Goal: Task Accomplishment & Management: Use online tool/utility

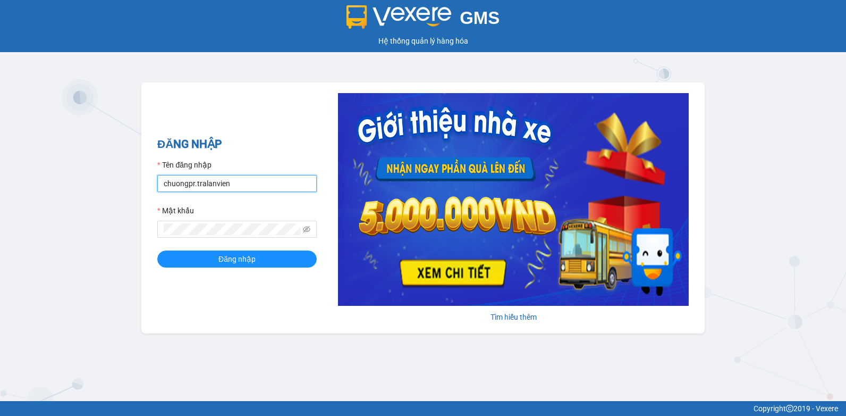
drag, startPoint x: 273, startPoint y: 184, endPoint x: 259, endPoint y: 188, distance: 13.8
click at [272, 184] on input "chuongpr.tralanvien" at bounding box center [236, 183] width 159 height 17
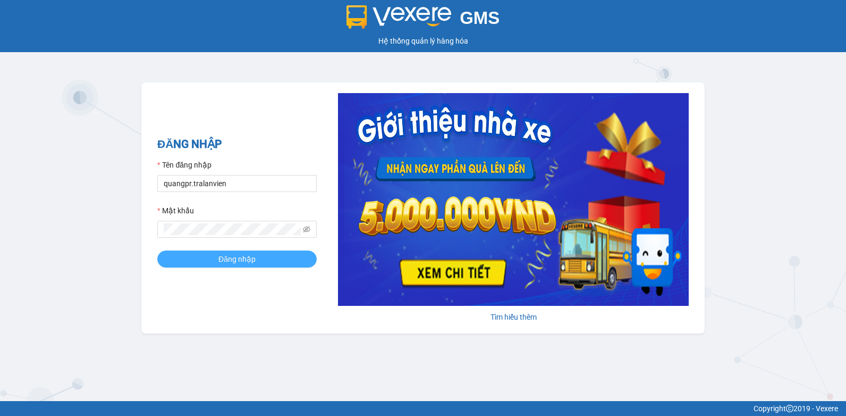
click at [246, 257] on span "Đăng nhập" at bounding box center [236, 259] width 37 height 12
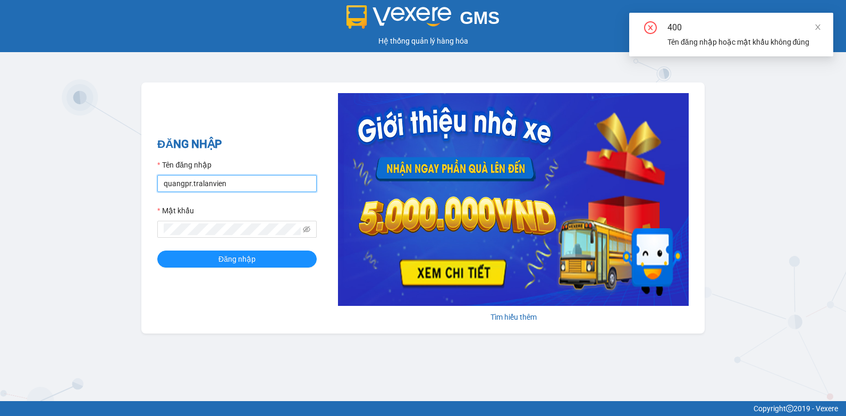
click at [241, 181] on input "quangpr.tralanvien" at bounding box center [236, 183] width 159 height 17
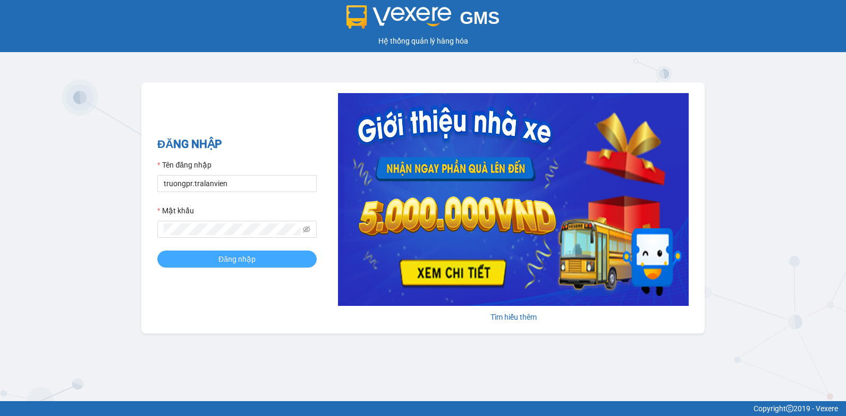
click at [214, 258] on button "Đăng nhập" at bounding box center [236, 258] width 159 height 17
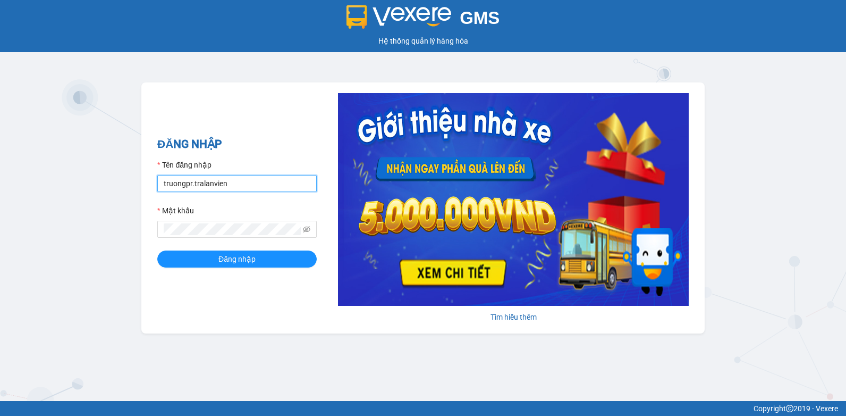
click at [247, 181] on input "truongpr.tralanvien" at bounding box center [236, 183] width 159 height 17
type input "quangpr.tlv"
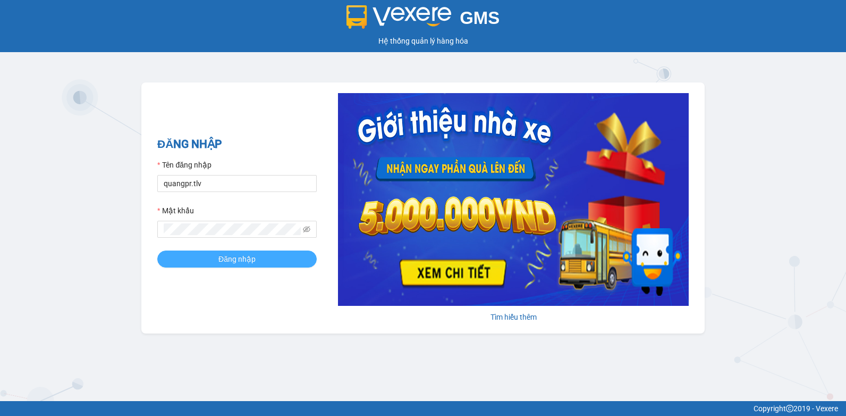
click at [249, 256] on span "Đăng nhập" at bounding box center [236, 259] width 37 height 12
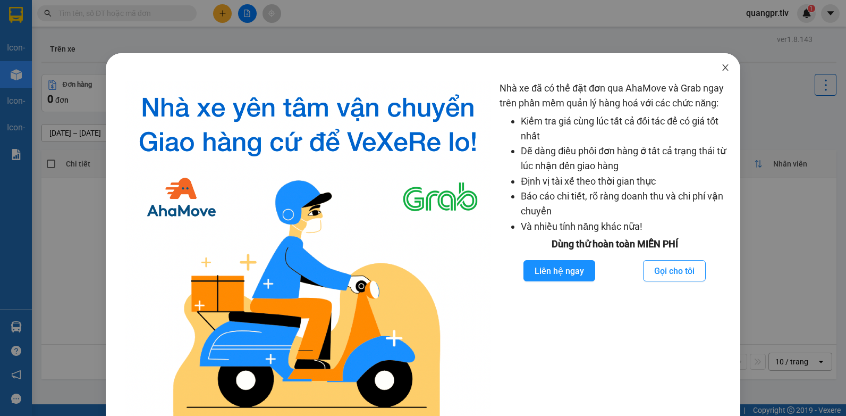
click at [722, 65] on icon "close" at bounding box center [725, 67] width 6 height 6
